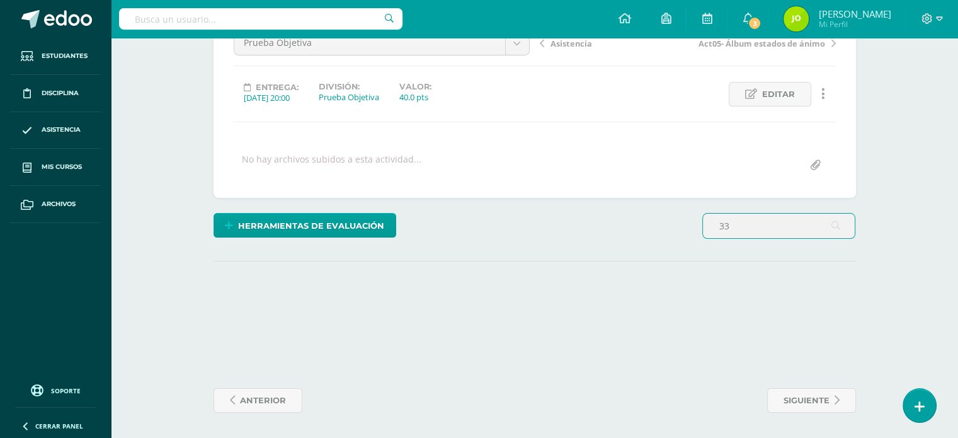
scroll to position [139, 0]
type input "3"
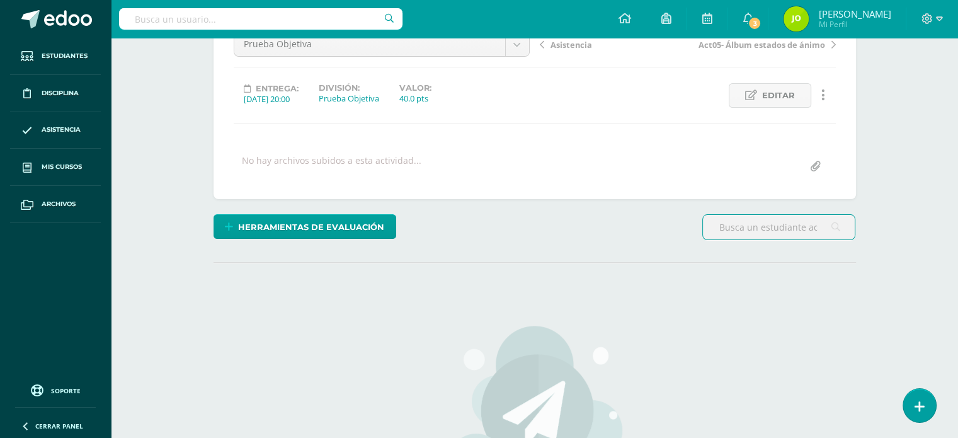
scroll to position [320, 0]
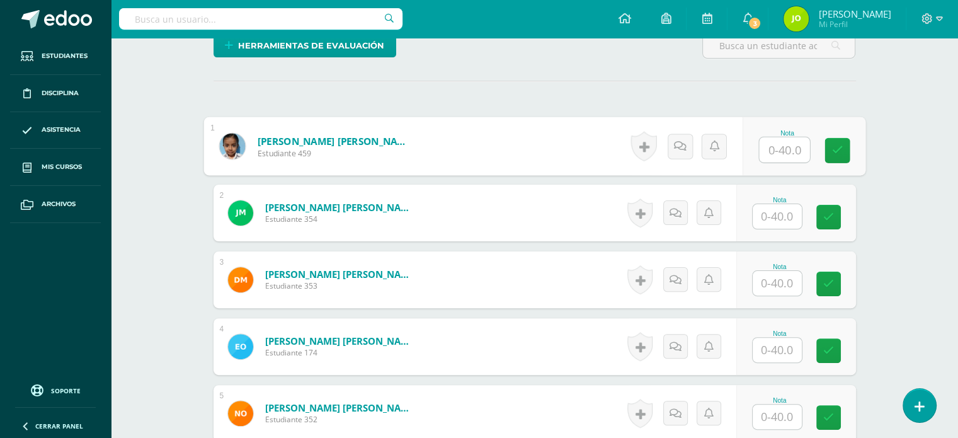
click at [766, 155] on input "text" at bounding box center [784, 149] width 50 height 25
click at [831, 146] on icon at bounding box center [836, 145] width 13 height 11
type input "33"
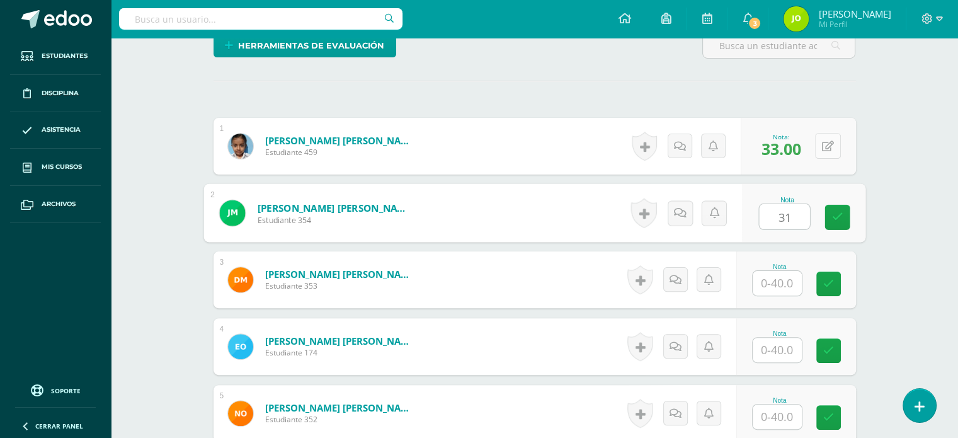
type input "31"
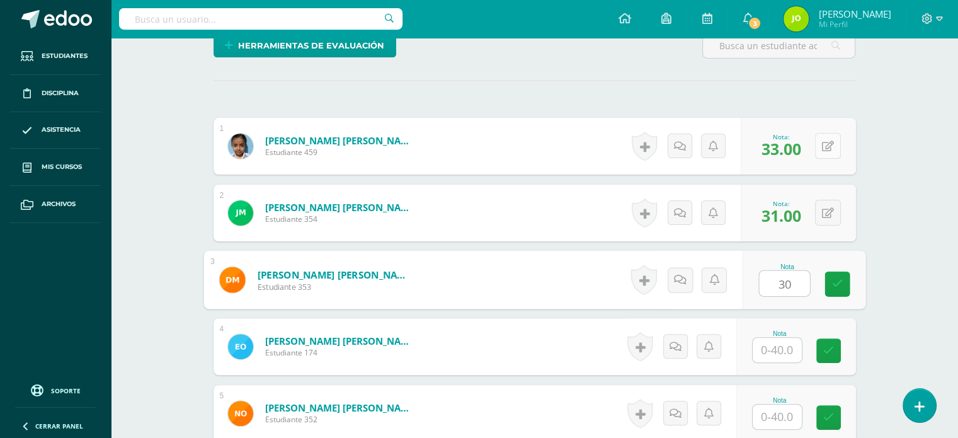
type input "30"
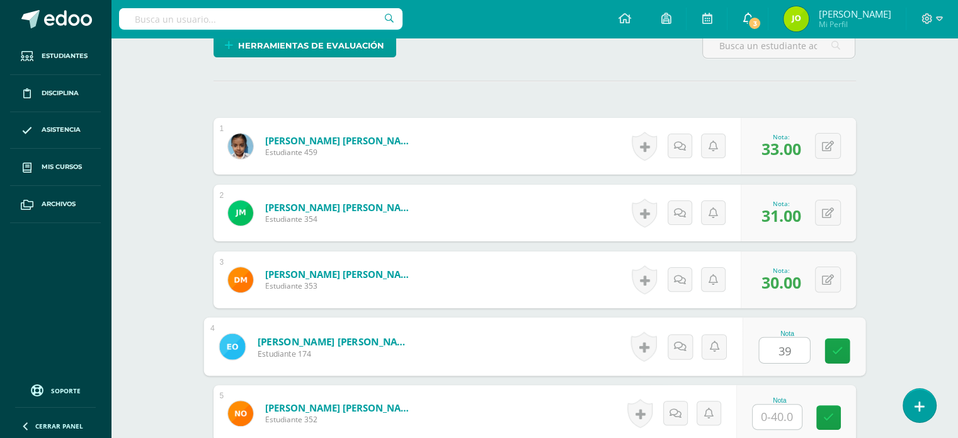
type input "39"
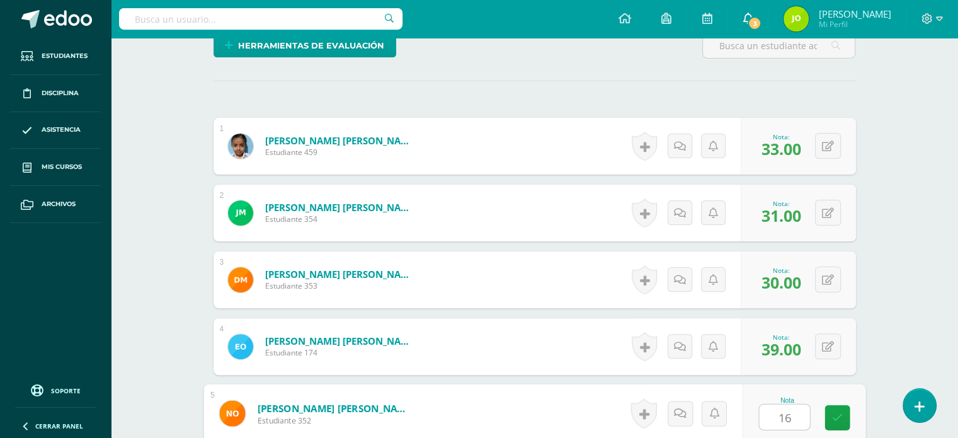
type input "16"
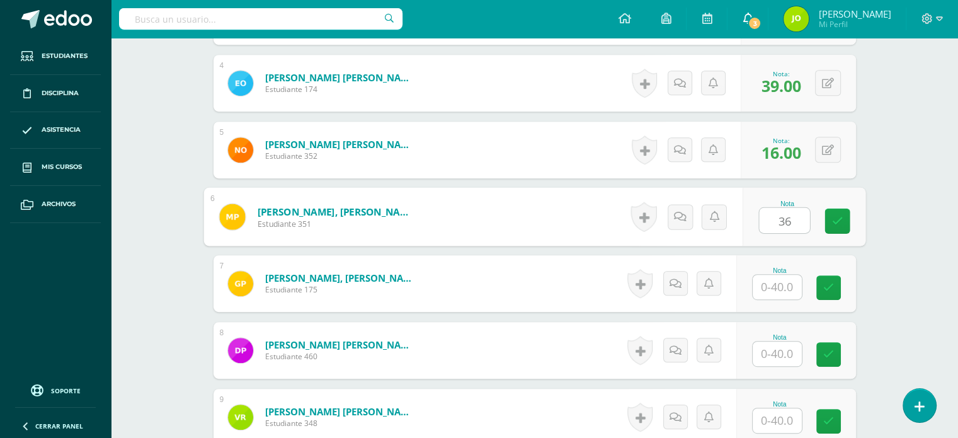
type input "36"
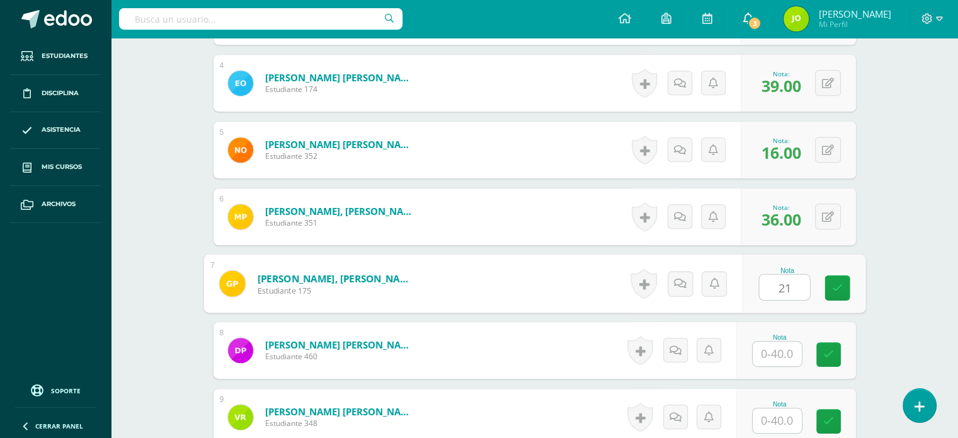
type input "21"
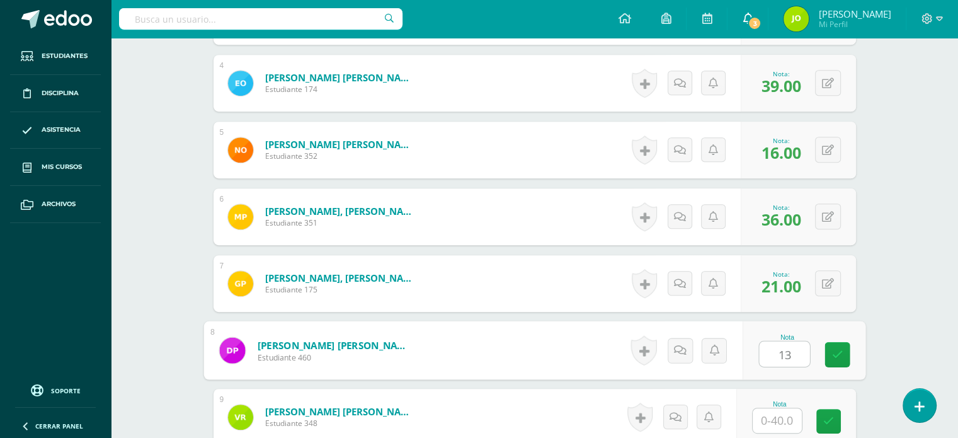
type input "13"
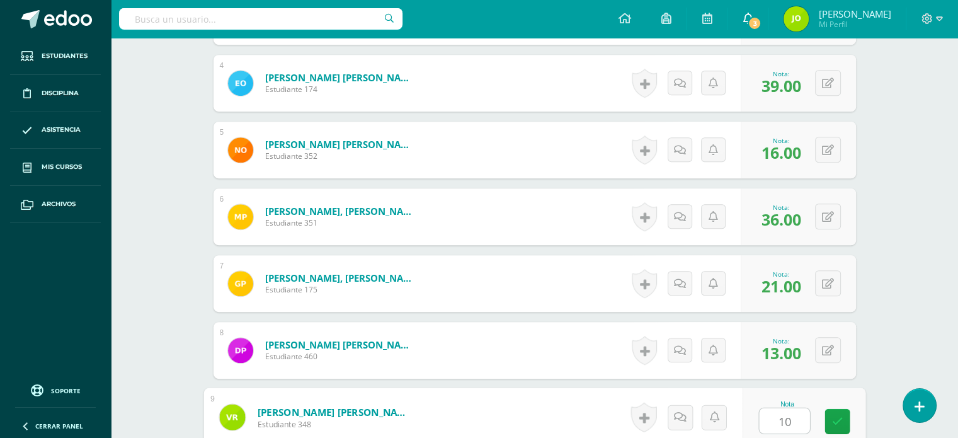
type input "10"
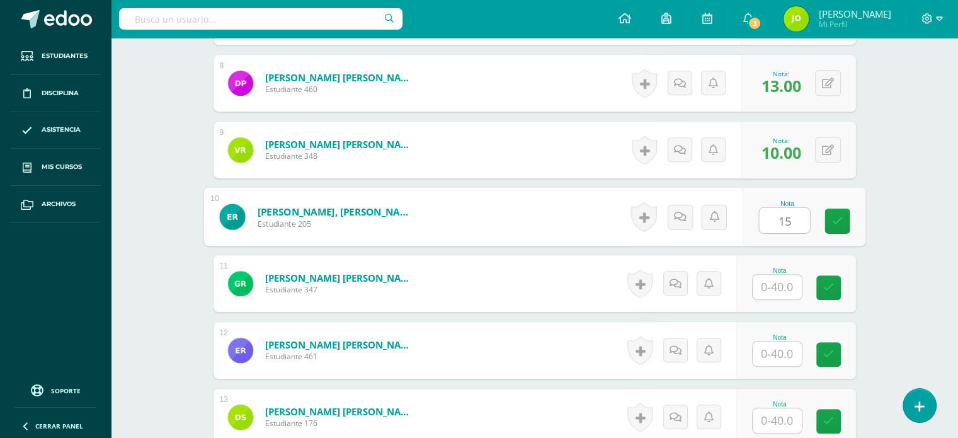
type input "15"
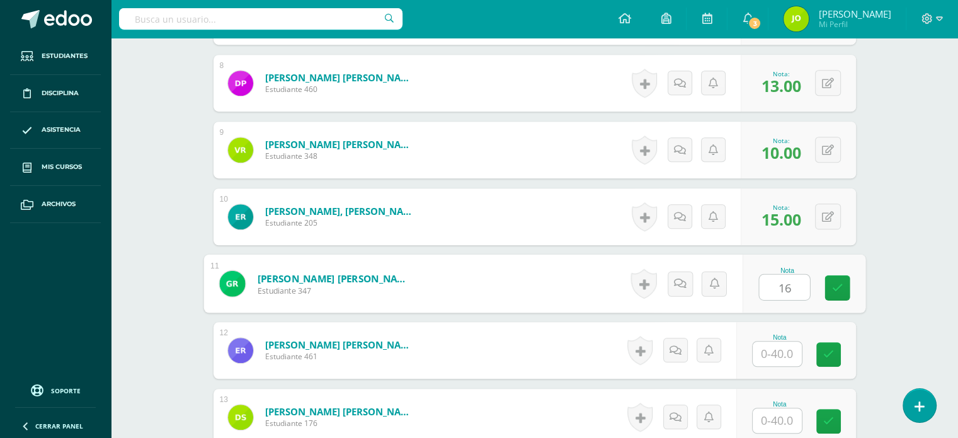
type input "16"
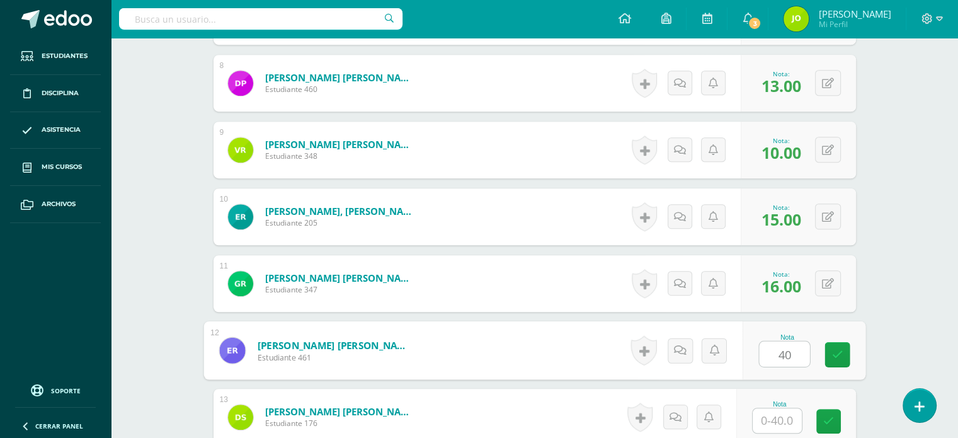
type input "40"
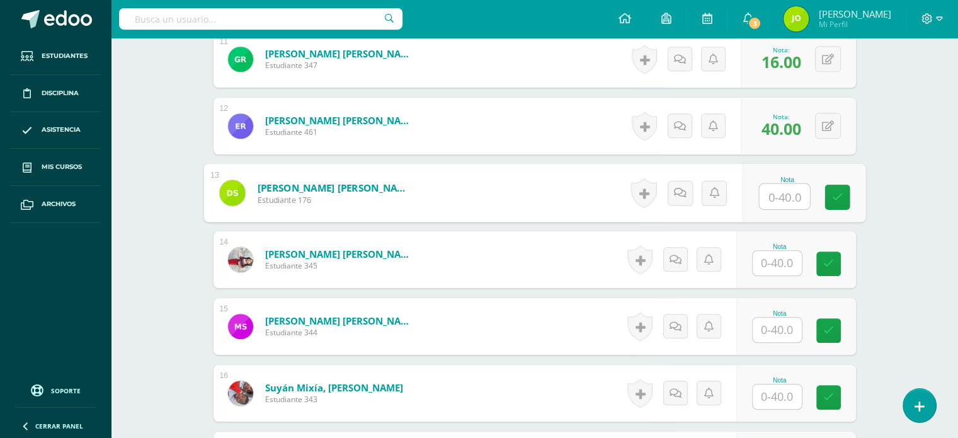
scroll to position [1081, 0]
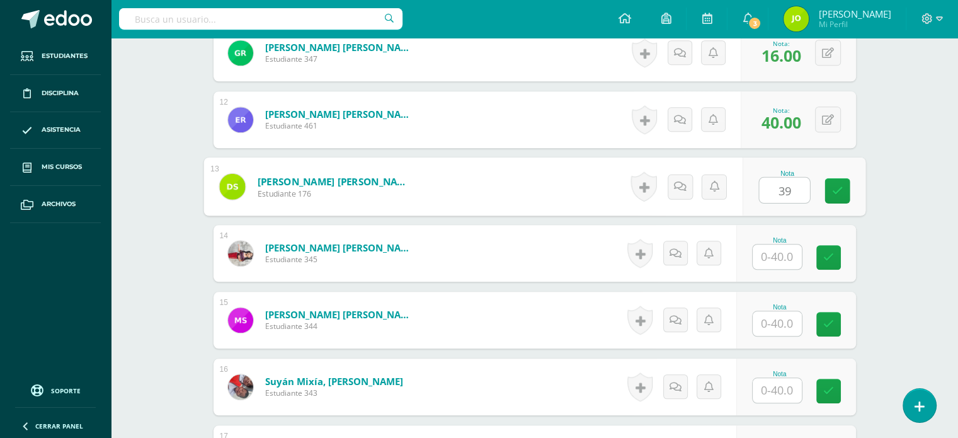
type input "39"
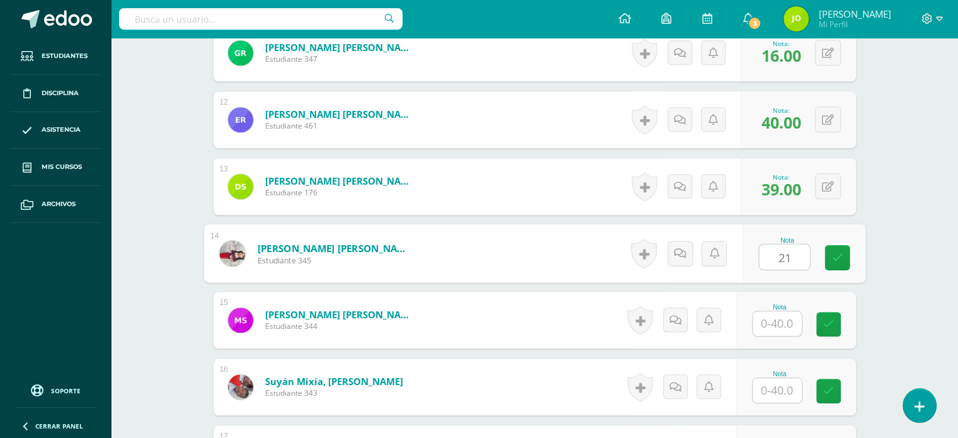
type input "21"
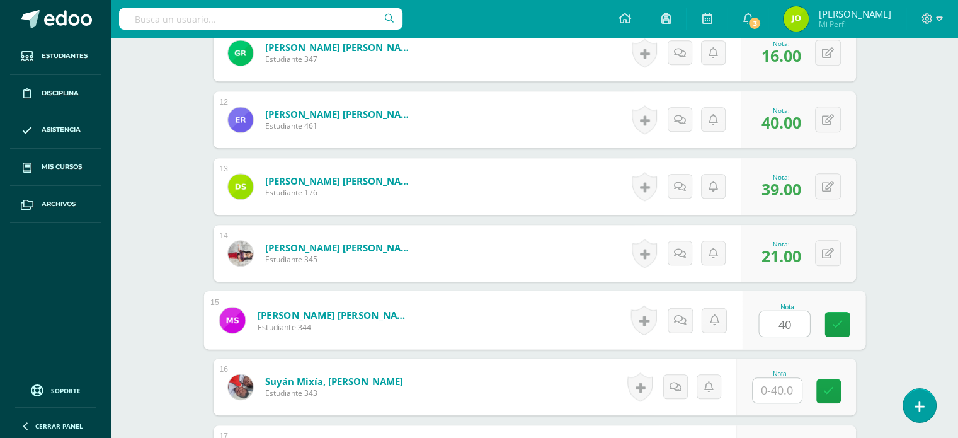
type input "40"
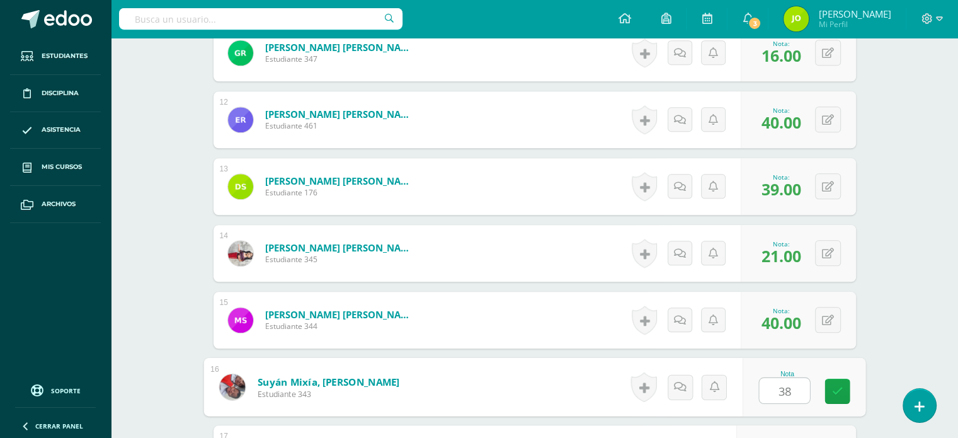
type input "38"
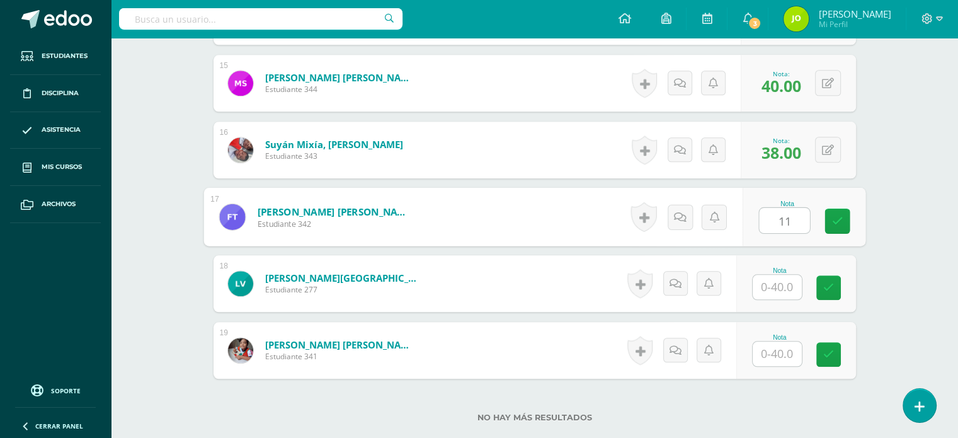
type input "11"
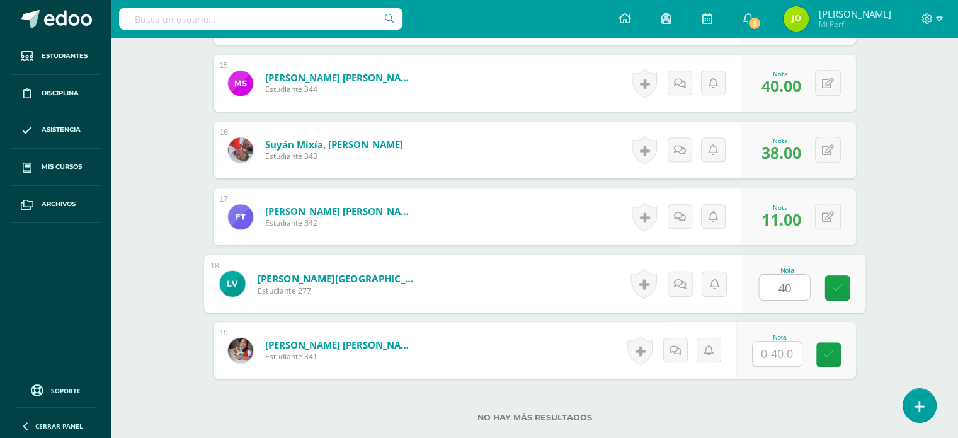
type input "40"
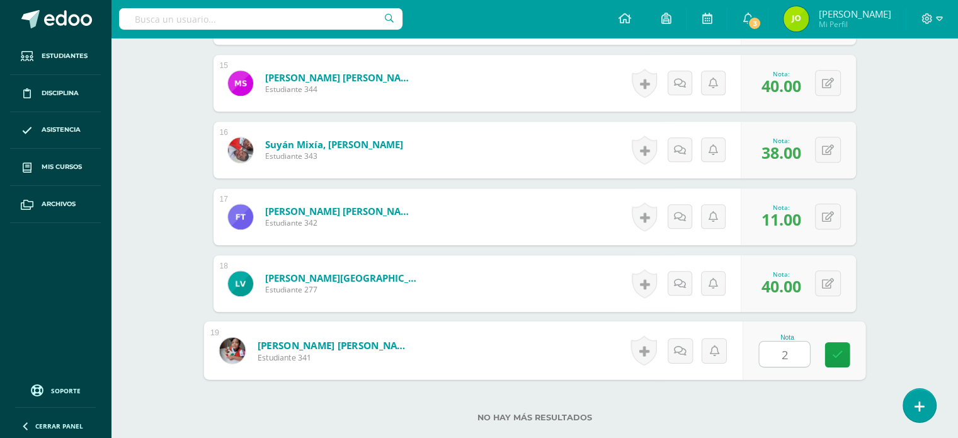
type input "27"
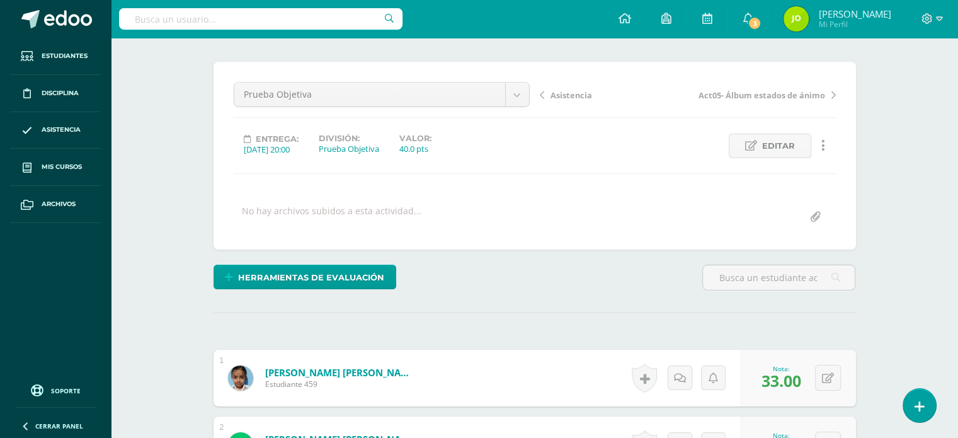
scroll to position [0, 0]
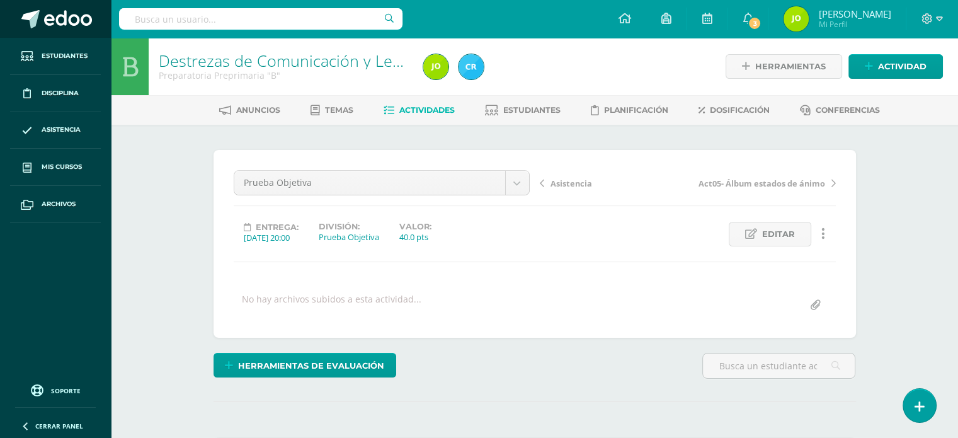
click at [57, 5] on link at bounding box center [55, 19] width 111 height 38
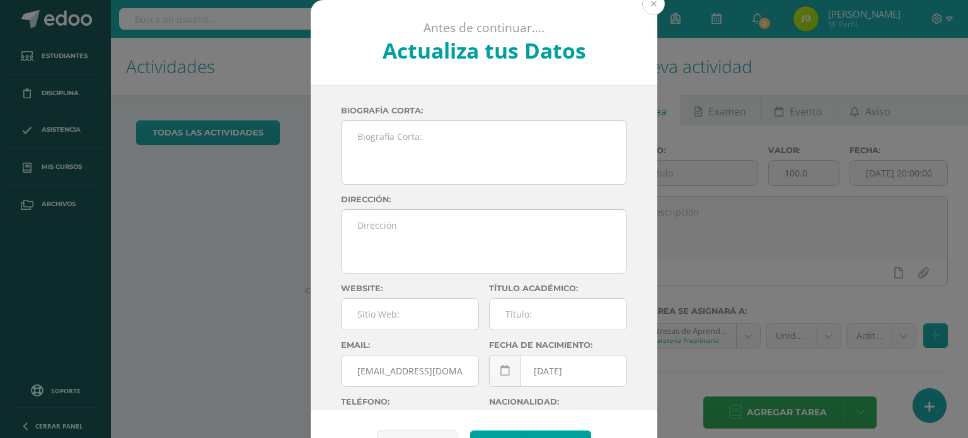
click at [646, 3] on button at bounding box center [653, 3] width 23 height 23
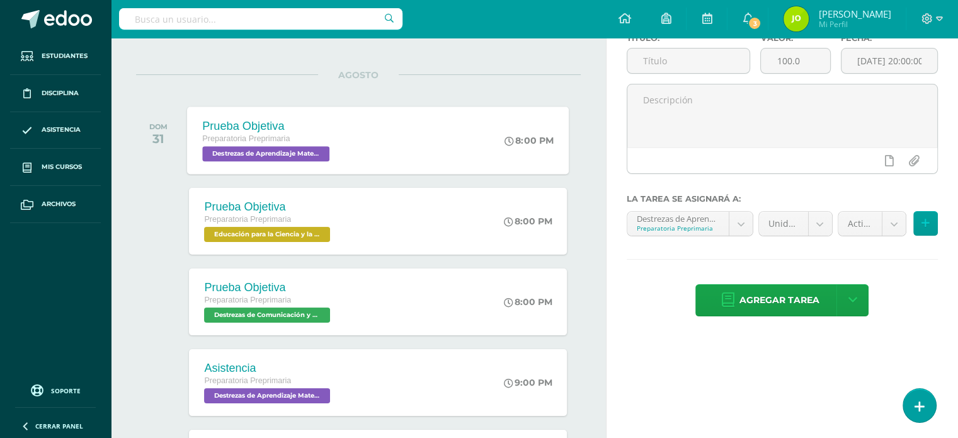
scroll to position [113, 0]
click at [362, 307] on div "Prueba Objetiva Preparatoria Preprimaria Destrezas de Comunicación y Lenguaje '…" at bounding box center [378, 300] width 382 height 67
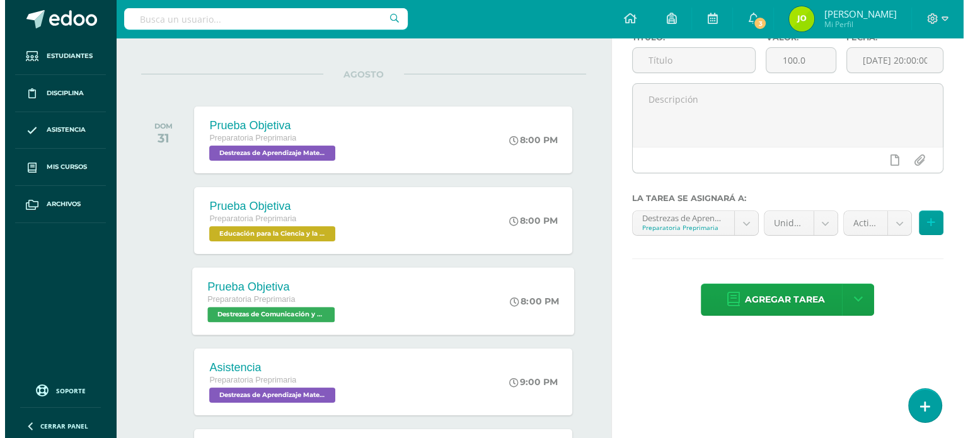
scroll to position [0, 0]
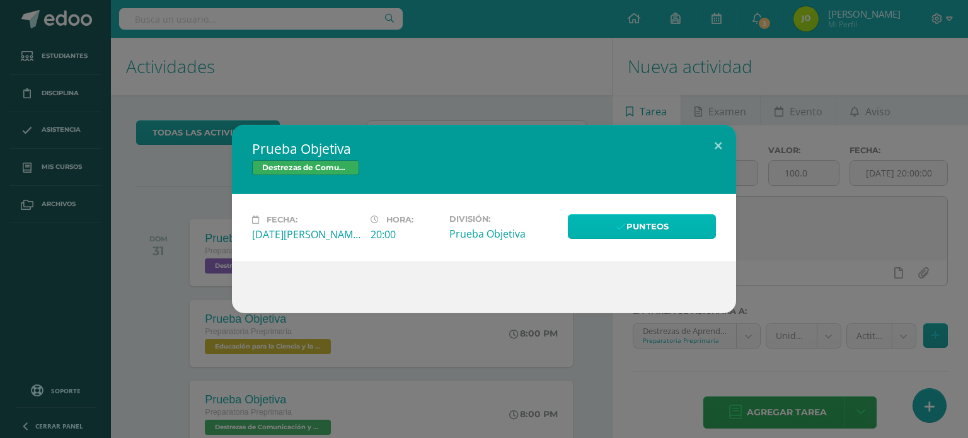
click at [618, 221] on link "Punteos" at bounding box center [642, 226] width 148 height 25
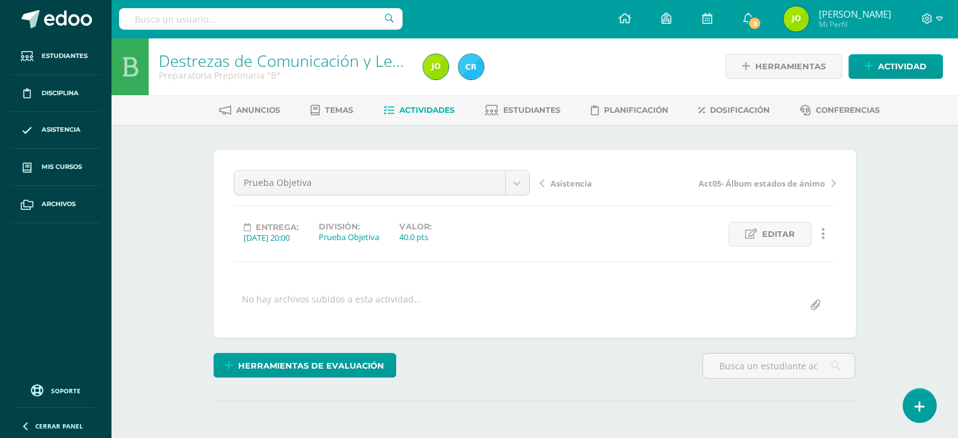
click at [394, 116] on link "Actividades" at bounding box center [419, 110] width 71 height 20
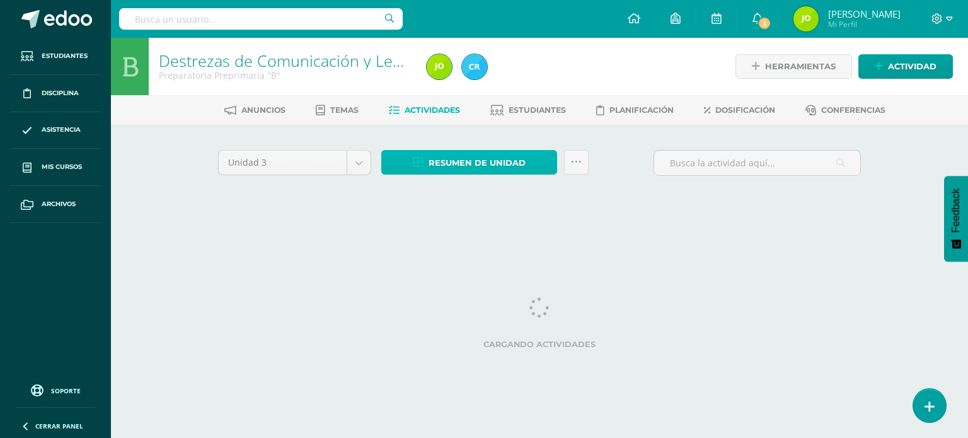
click at [500, 166] on span "Resumen de unidad" at bounding box center [476, 162] width 97 height 23
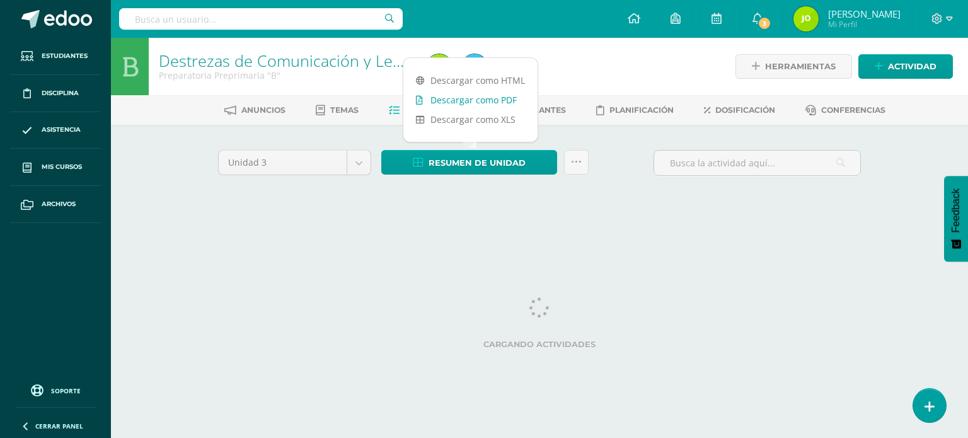
click at [467, 96] on link "Descargar como PDF" at bounding box center [470, 100] width 134 height 20
